Goal: Complete application form

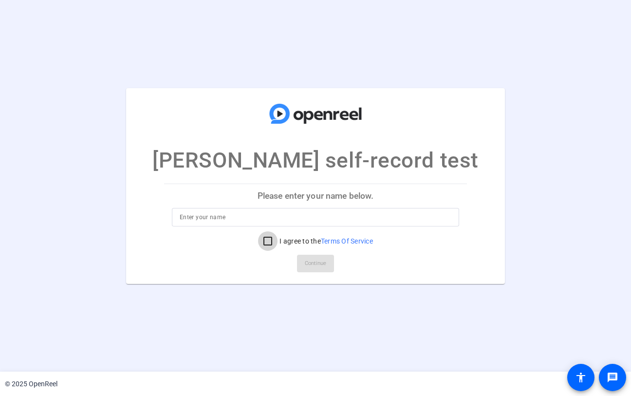
click at [259, 240] on input "I agree to the Terms Of Service" at bounding box center [267, 240] width 19 height 19
checkbox input "true"
click at [278, 213] on input at bounding box center [316, 217] width 272 height 12
type input "Enbal D."
click at [318, 263] on span "Continue" at bounding box center [315, 263] width 21 height 15
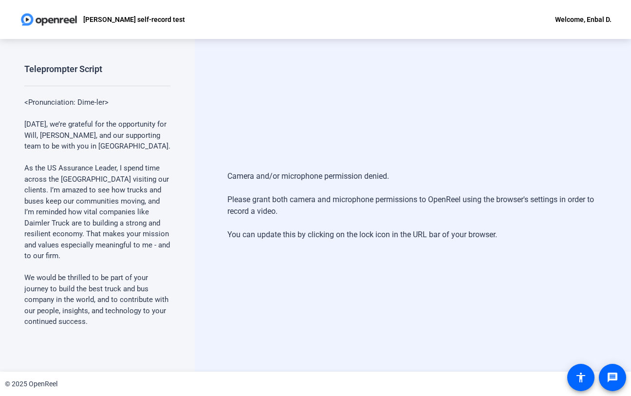
click at [251, 286] on div "Camera and/or microphone permission denied. Please grant both camera and microp…" at bounding box center [413, 205] width 436 height 333
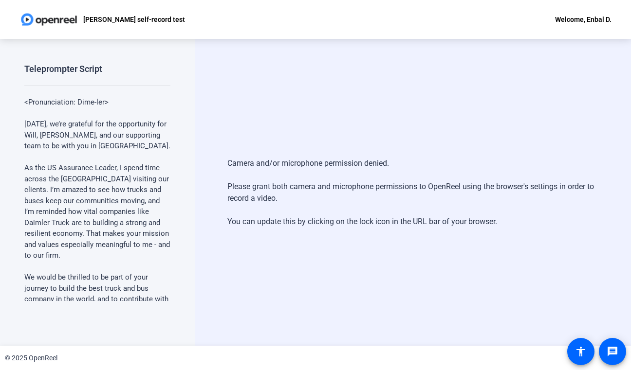
click at [546, 108] on div "Camera and/or microphone permission denied. Please grant both camera and microp…" at bounding box center [413, 192] width 436 height 307
